Goal: Task Accomplishment & Management: Manage account settings

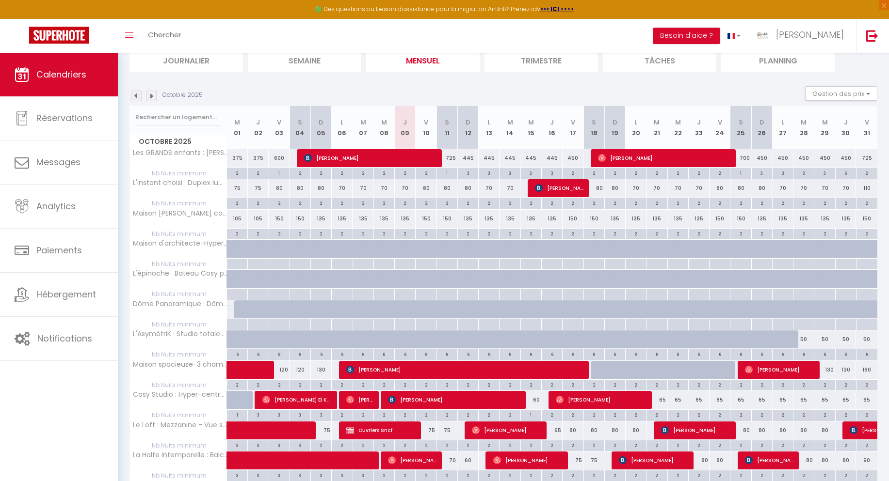
click at [150, 94] on img at bounding box center [151, 96] width 11 height 11
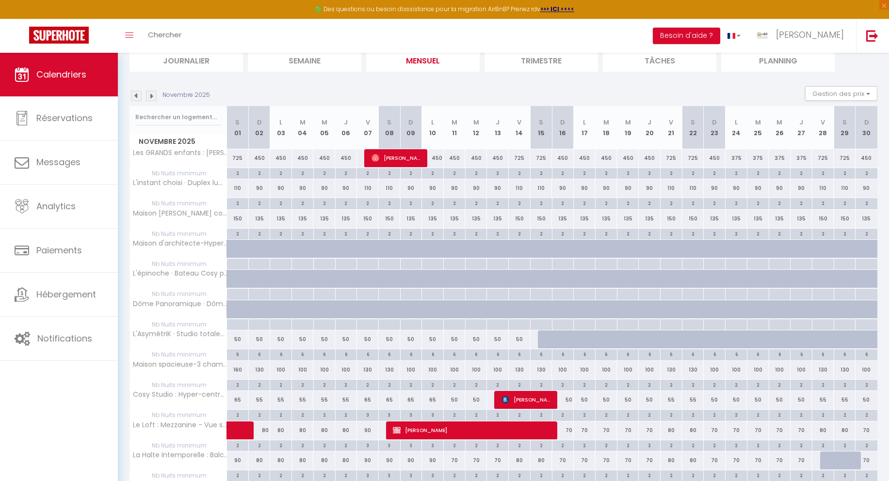
click at [152, 95] on img at bounding box center [151, 96] width 11 height 11
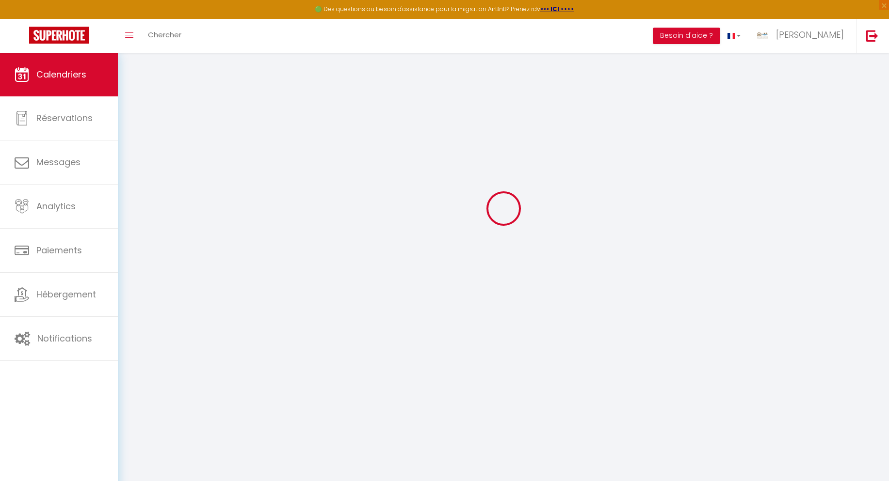
scroll to position [72, 0]
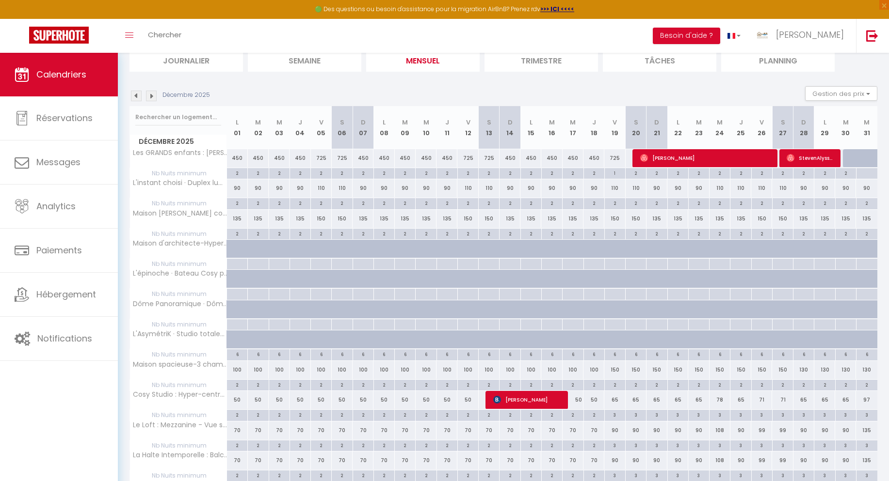
click at [152, 95] on img at bounding box center [151, 96] width 11 height 11
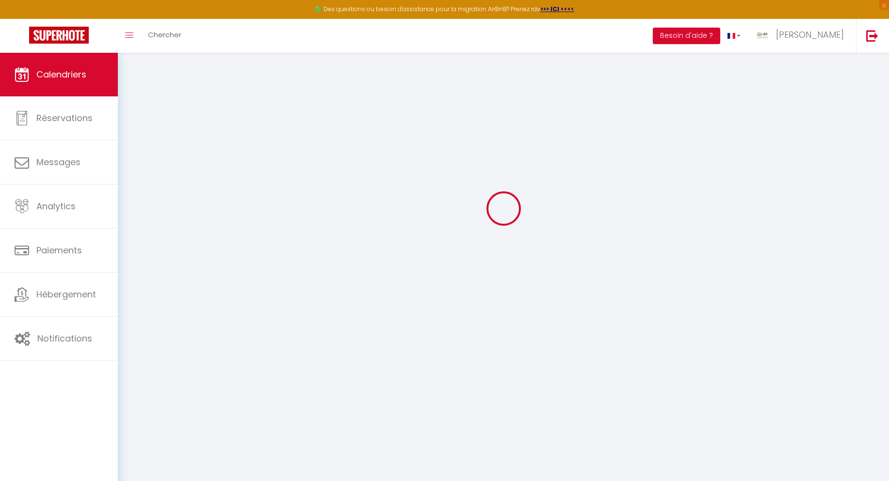
select select "KO"
select select "0"
select select "9086"
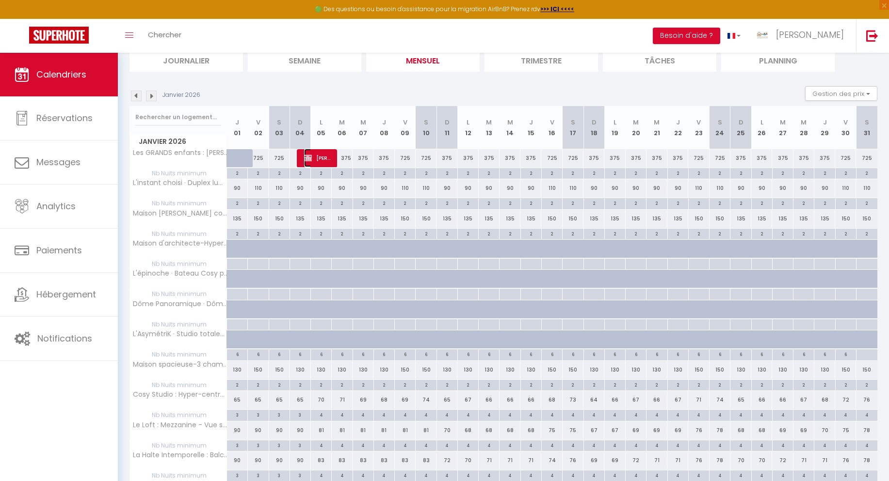
click at [320, 160] on span "[PERSON_NAME]" at bounding box center [318, 158] width 28 height 18
select select "16353"
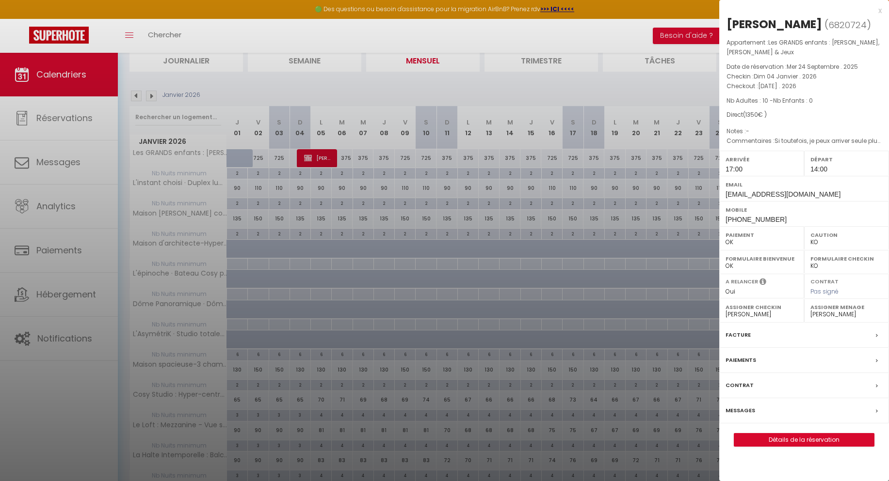
click at [744, 197] on span "[EMAIL_ADDRESS][DOMAIN_NAME]" at bounding box center [782, 195] width 115 height 8
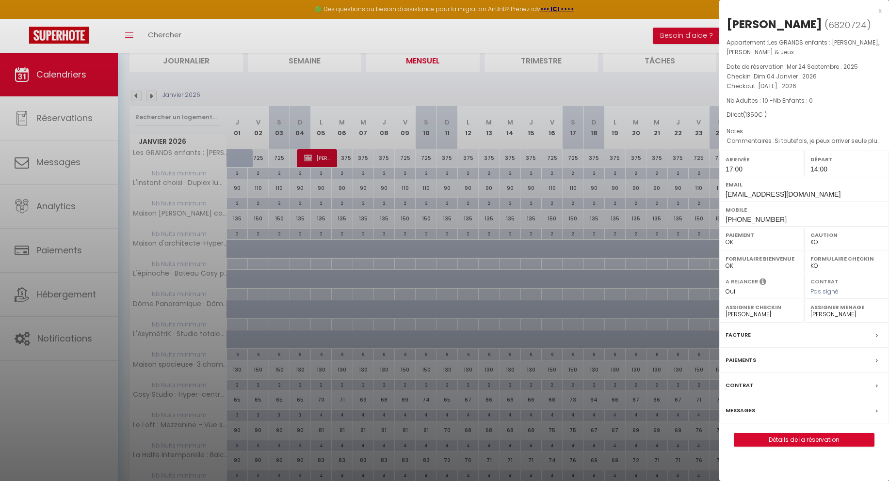
click at [859, 26] on span "6820724" at bounding box center [847, 25] width 38 height 12
copy span "6820724"
